Goal: Book appointment/travel/reservation

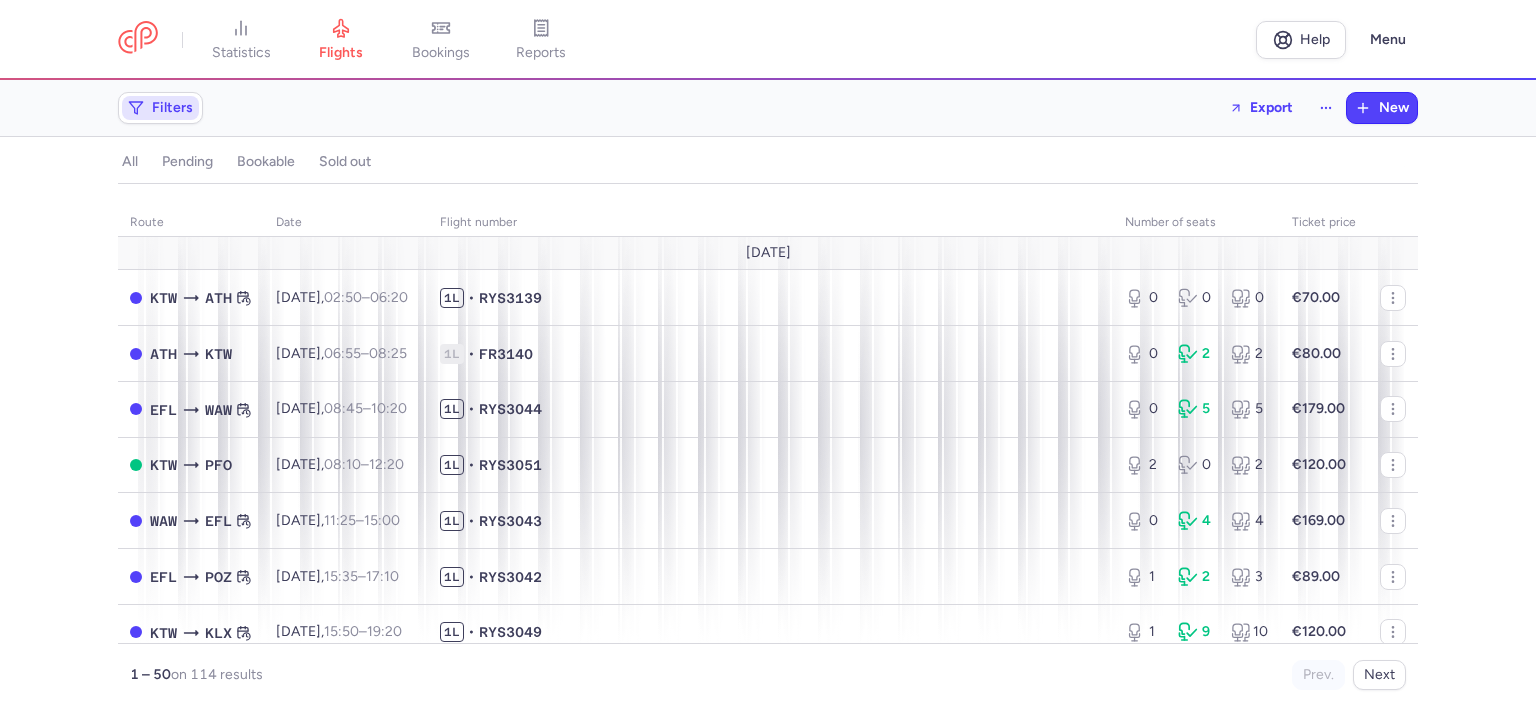
click at [172, 115] on span "Filters" at bounding box center [172, 108] width 41 height 16
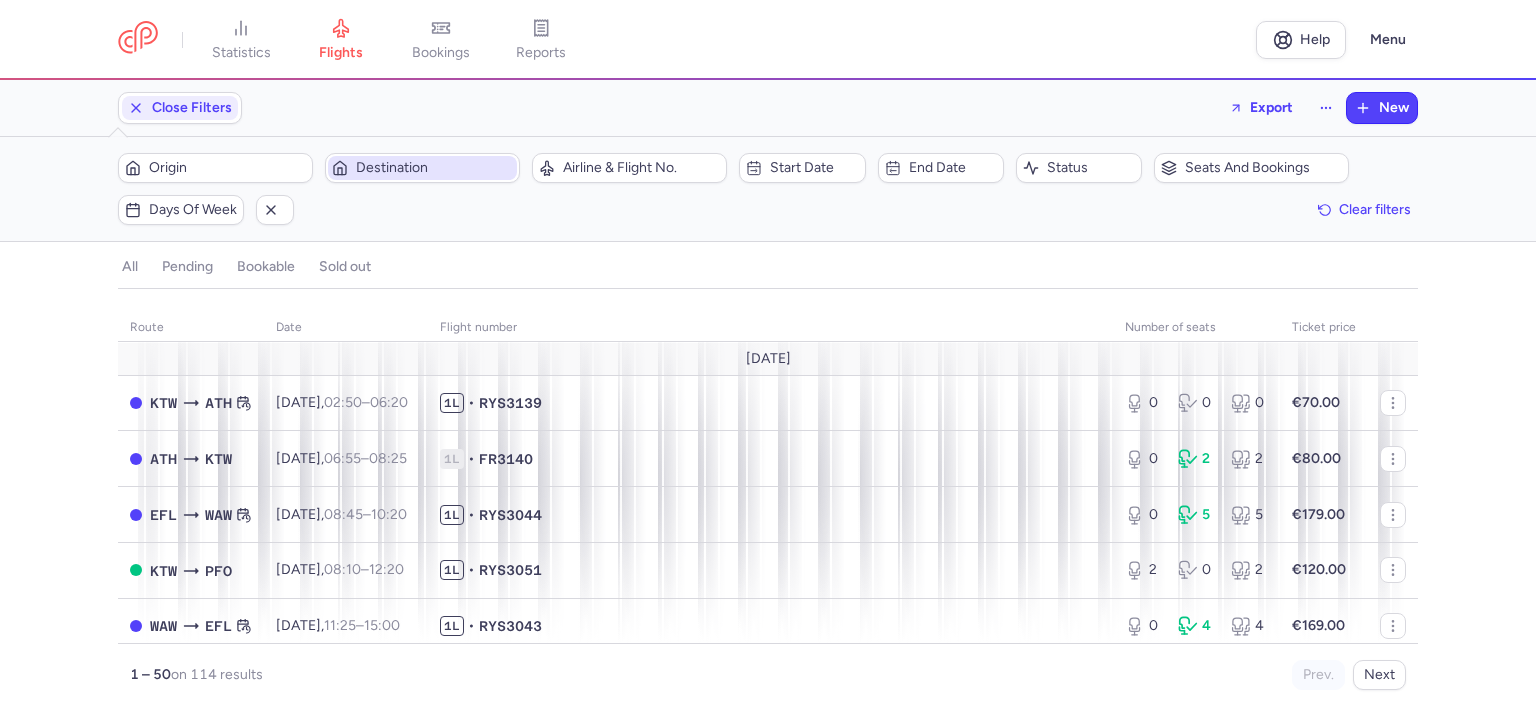
click at [438, 176] on span "Destination" at bounding box center [422, 168] width 189 height 24
click at [420, 170] on span "Destination" at bounding box center [434, 168] width 157 height 16
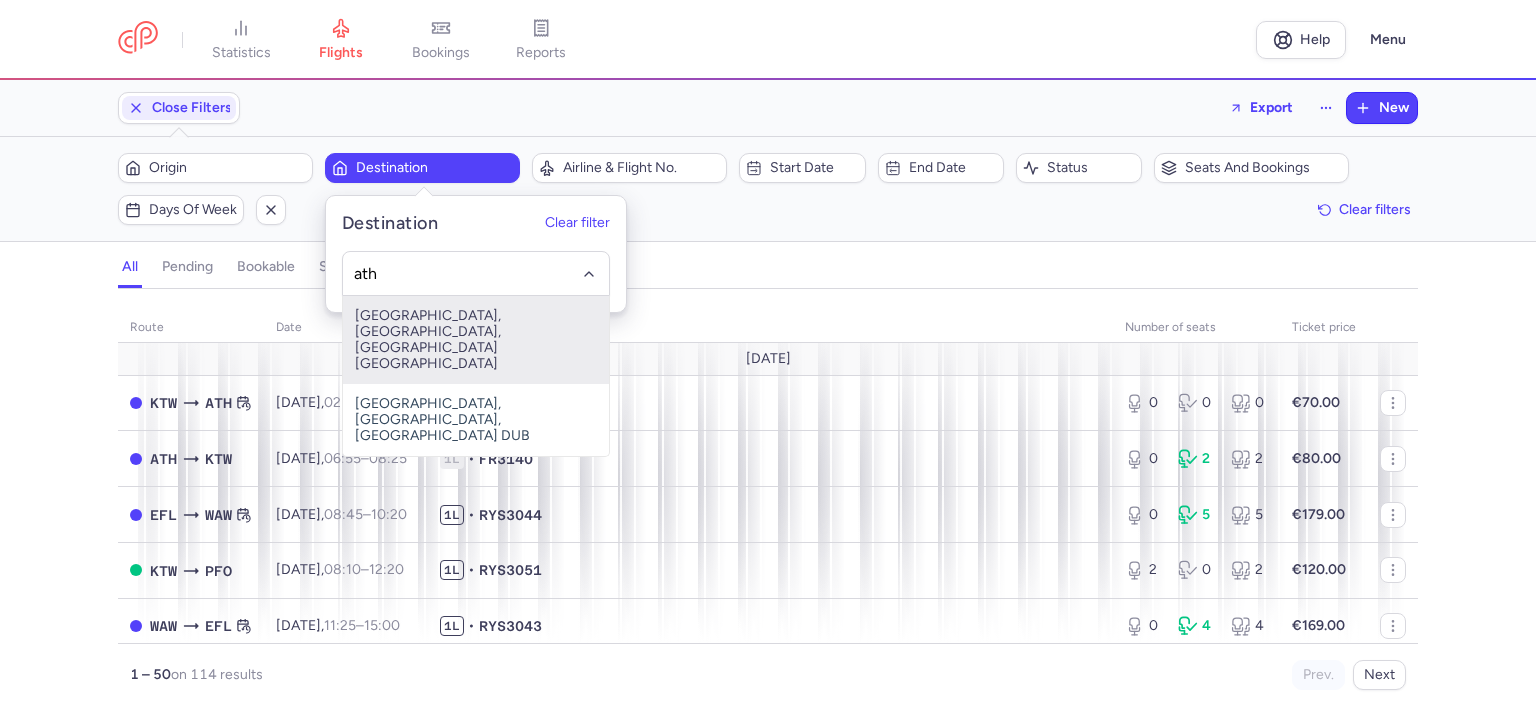
click at [430, 323] on span "[GEOGRAPHIC_DATA], [GEOGRAPHIC_DATA], [GEOGRAPHIC_DATA] [GEOGRAPHIC_DATA]" at bounding box center [476, 340] width 266 height 88
type input "ath"
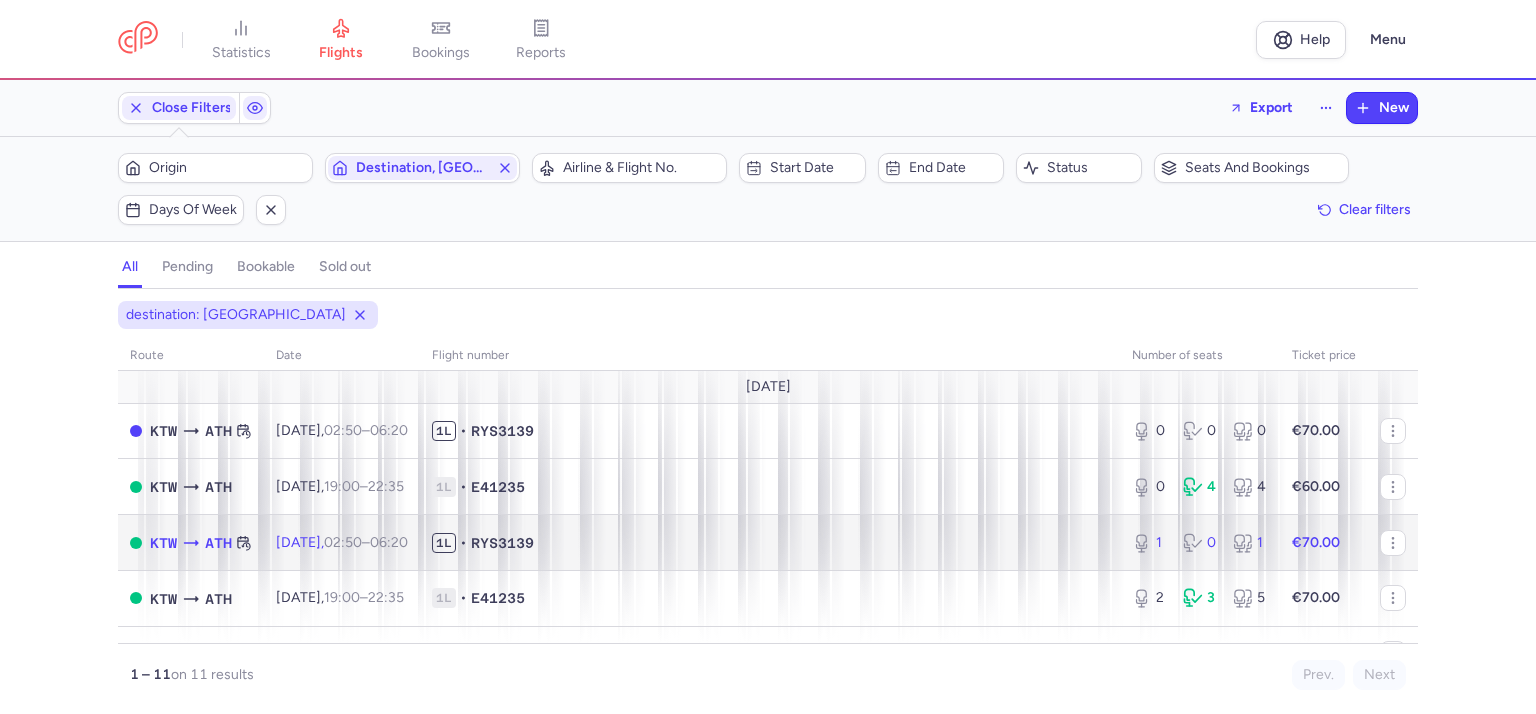
click at [683, 551] on span "1L • RYS3139" at bounding box center [770, 543] width 676 height 20
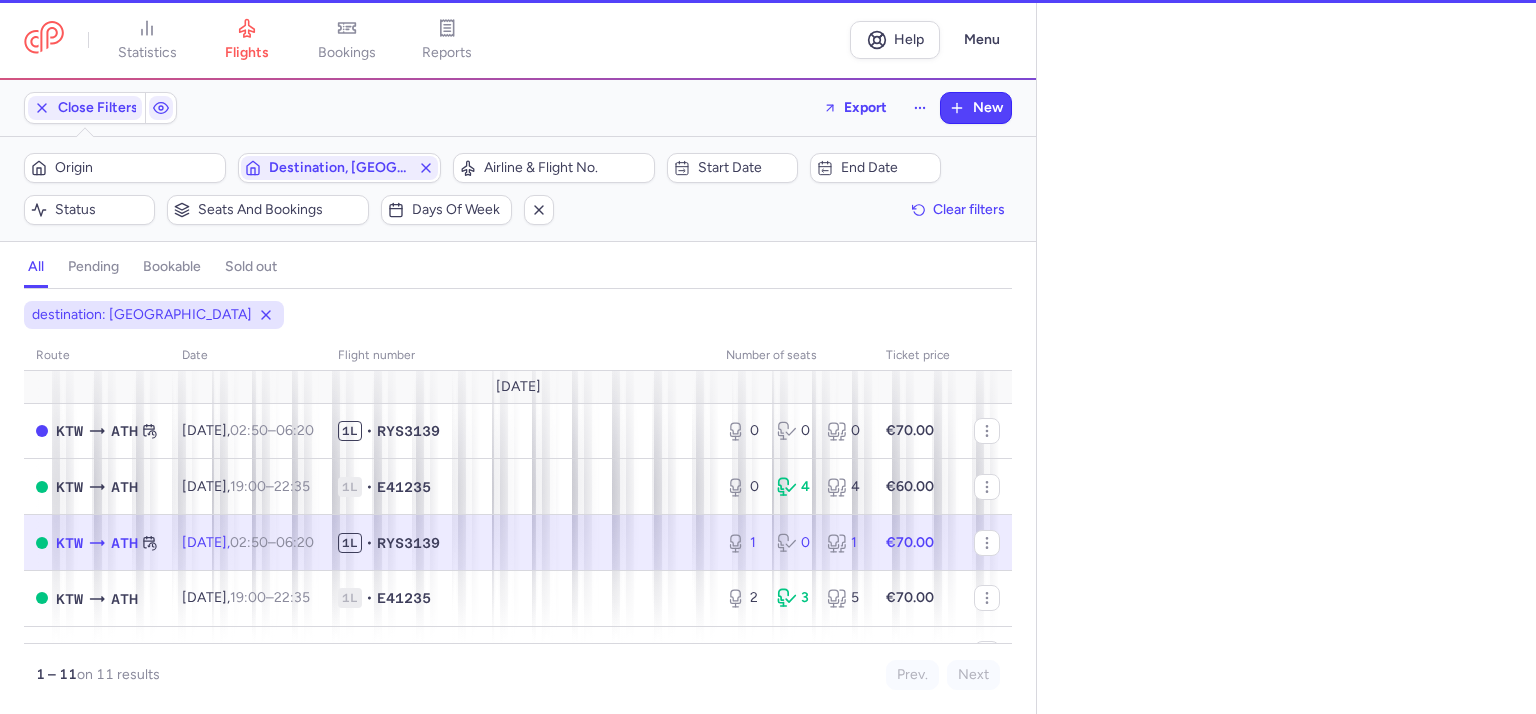
select select "days"
